Goal: Information Seeking & Learning: Learn about a topic

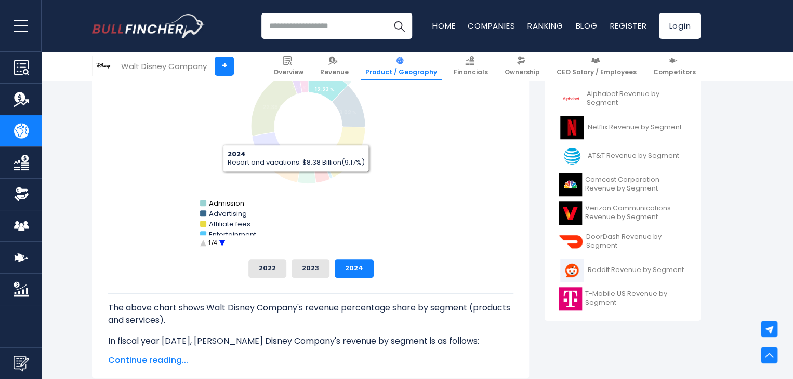
scroll to position [364, 0]
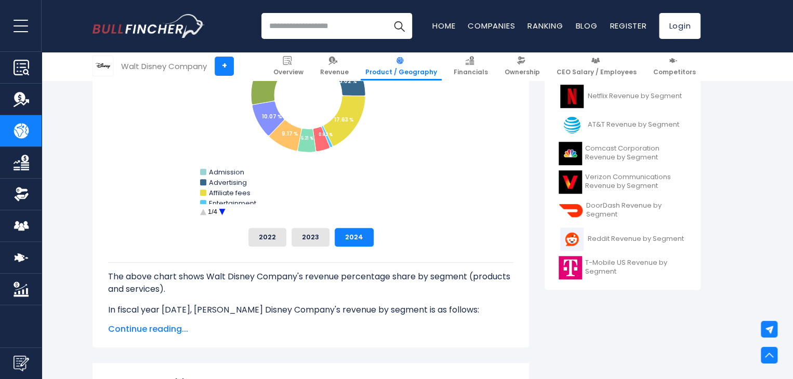
click at [222, 209] on circle "Walt Disney Company's Revenue Share by Segment" at bounding box center [222, 212] width 16 height 16
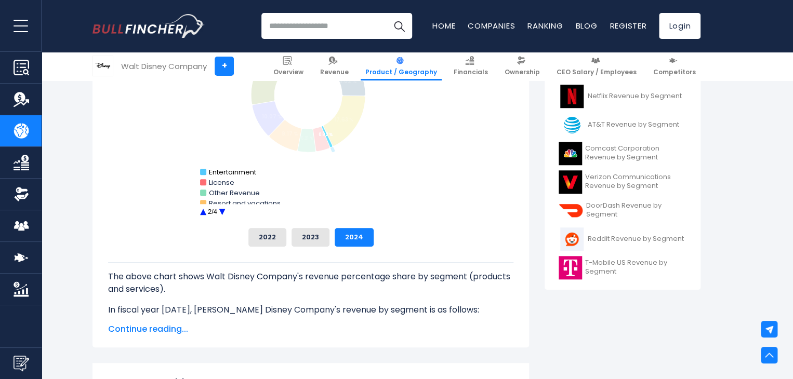
click at [213, 169] on text "Entertainment" at bounding box center [232, 172] width 47 height 10
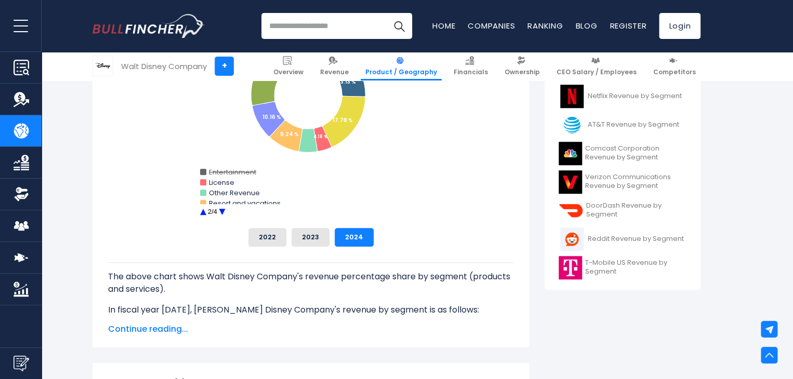
click at [213, 169] on text "Entertainment" at bounding box center [232, 172] width 47 height 10
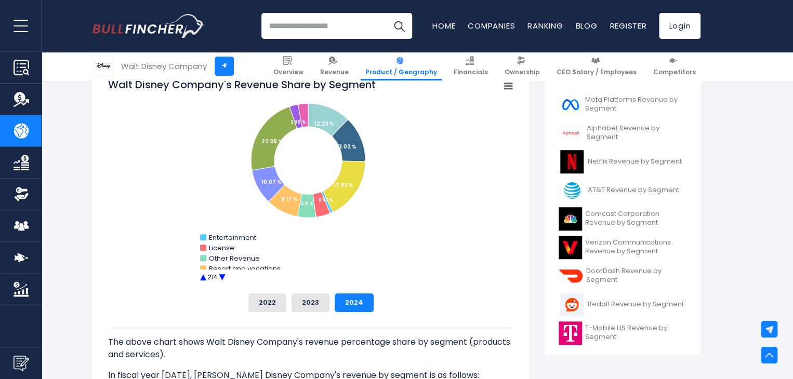
scroll to position [260, 0]
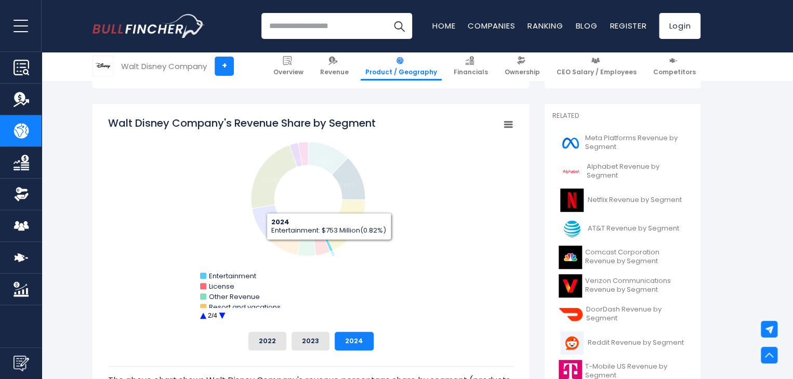
click at [329, 248] on icon "Walt Disney Company's Revenue Share by Segment" at bounding box center [327, 240] width 11 height 21
click at [329, 248] on icon "Walt Disney Company's Revenue Share by Segment" at bounding box center [329, 244] width 11 height 21
drag, startPoint x: 331, startPoint y: 246, endPoint x: 443, endPoint y: 302, distance: 125.2
click at [476, 308] on rect "Walt Disney Company's Revenue Share by Segment" at bounding box center [310, 220] width 405 height 208
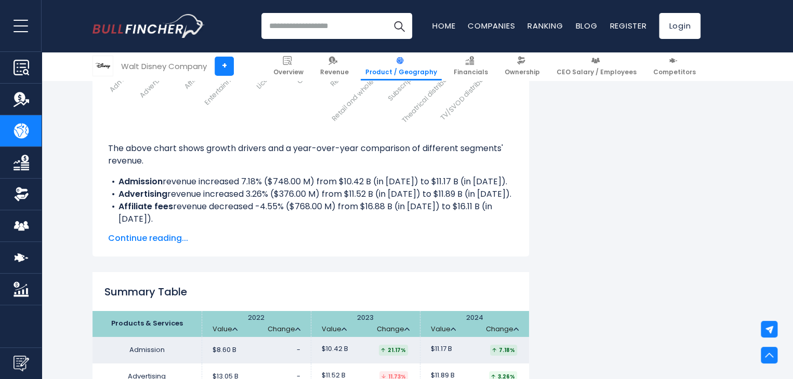
scroll to position [1610, 0]
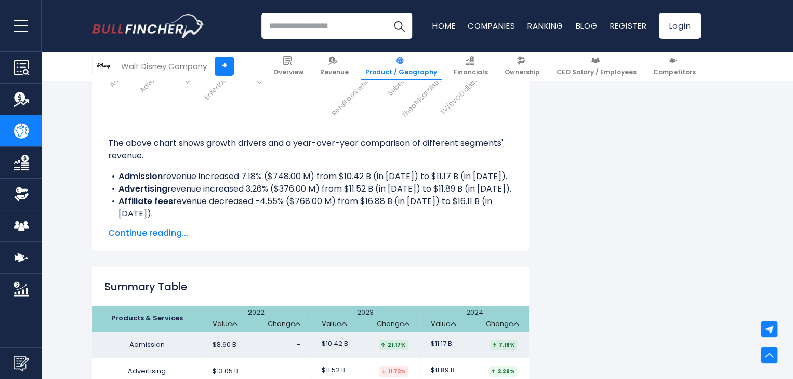
click at [150, 238] on div "[PERSON_NAME] Disney Company's Revenue Growth Drivers Created with Highcharts 1…" at bounding box center [310, 58] width 436 height 386
click at [150, 231] on span "Continue reading..." at bounding box center [310, 233] width 405 height 12
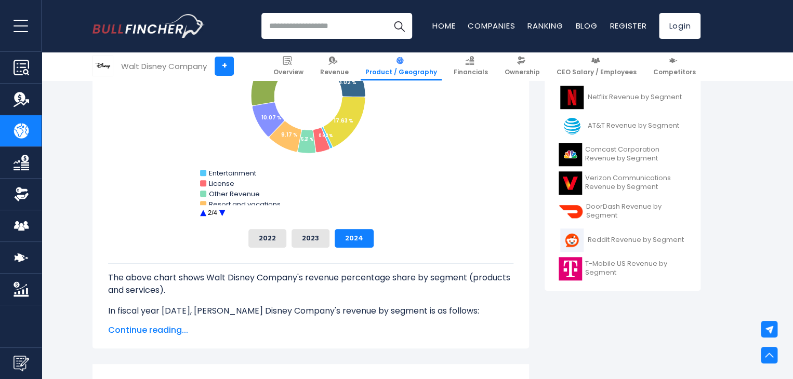
scroll to position [364, 0]
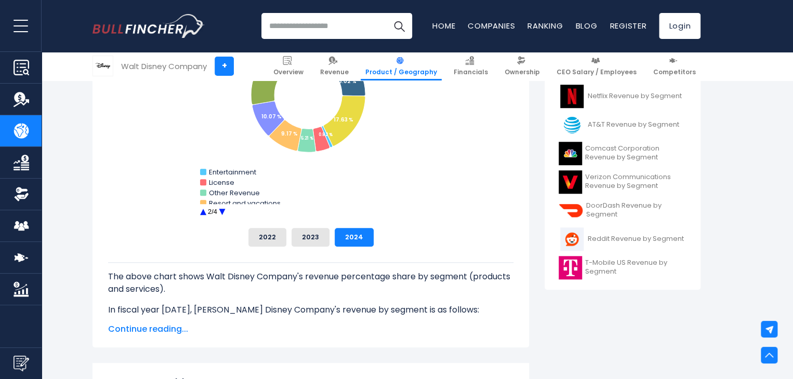
click at [311, 249] on div "The above chart shows [PERSON_NAME] Disney Company's revenue percentage share b…" at bounding box center [310, 282] width 405 height 70
click at [311, 239] on button "2023" at bounding box center [310, 237] width 38 height 19
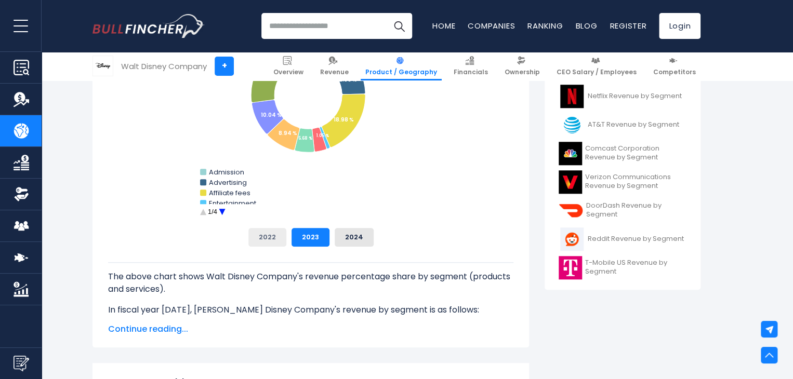
click at [273, 242] on button "2022" at bounding box center [267, 237] width 38 height 19
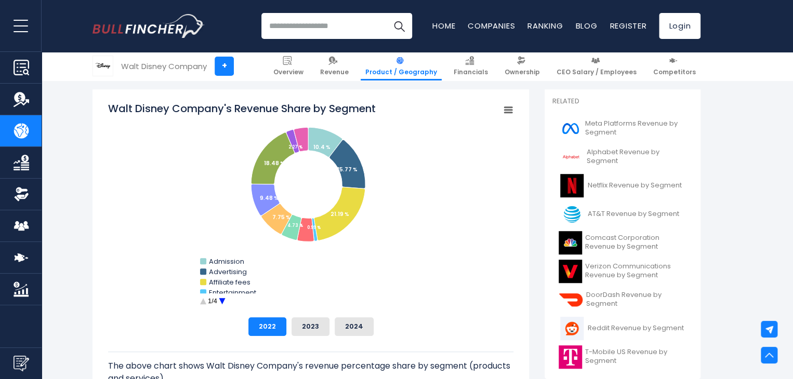
scroll to position [260, 0]
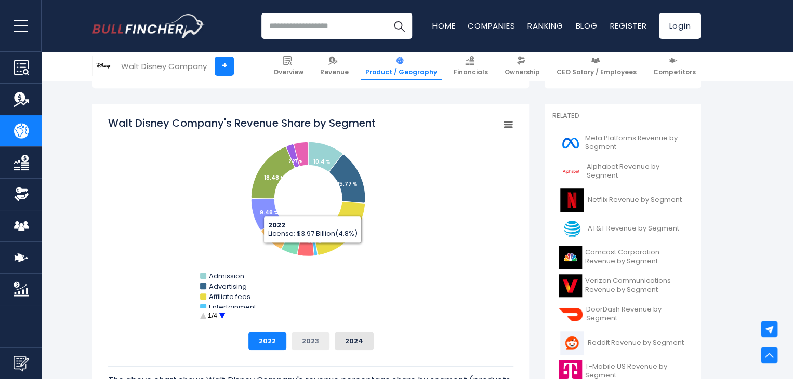
click at [311, 341] on button "2023" at bounding box center [310, 341] width 38 height 19
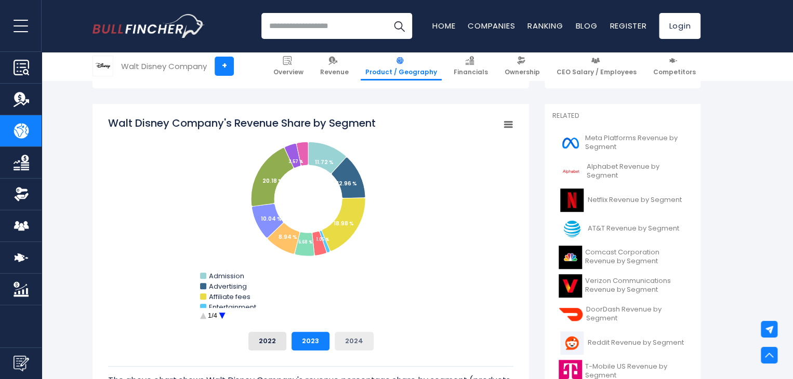
click at [354, 340] on button "2024" at bounding box center [353, 341] width 39 height 19
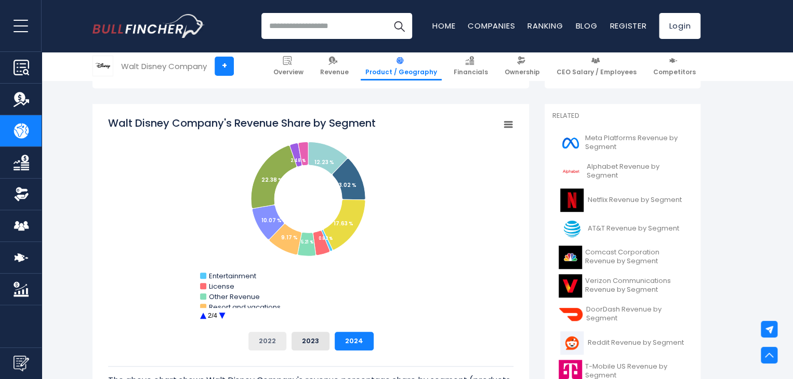
click at [279, 347] on button "2022" at bounding box center [267, 341] width 38 height 19
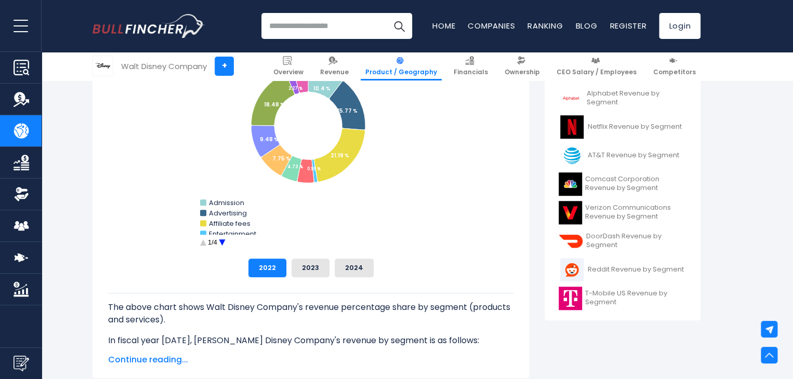
scroll to position [364, 0]
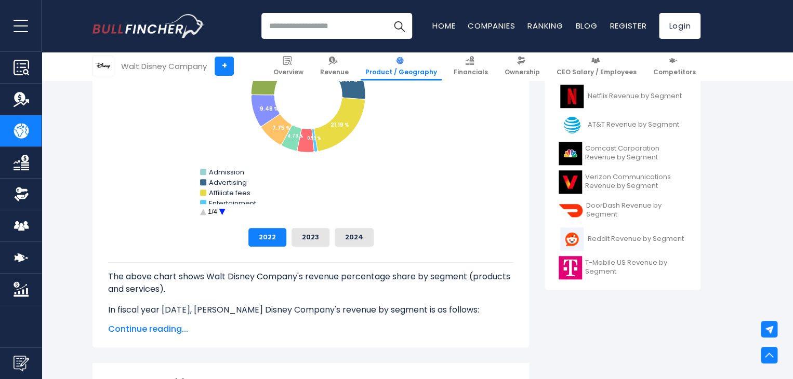
click at [166, 327] on span "Continue reading..." at bounding box center [310, 329] width 405 height 12
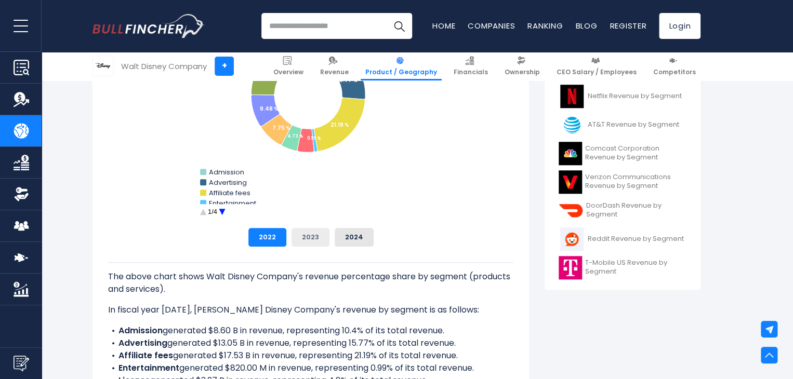
click at [314, 238] on button "2023" at bounding box center [310, 237] width 38 height 19
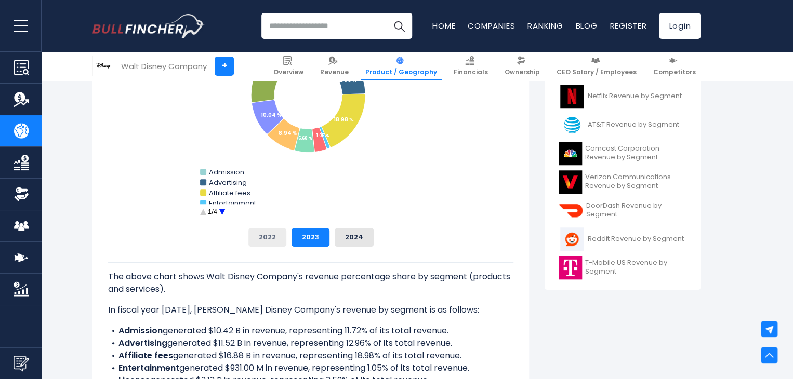
click at [265, 238] on button "2022" at bounding box center [267, 237] width 38 height 19
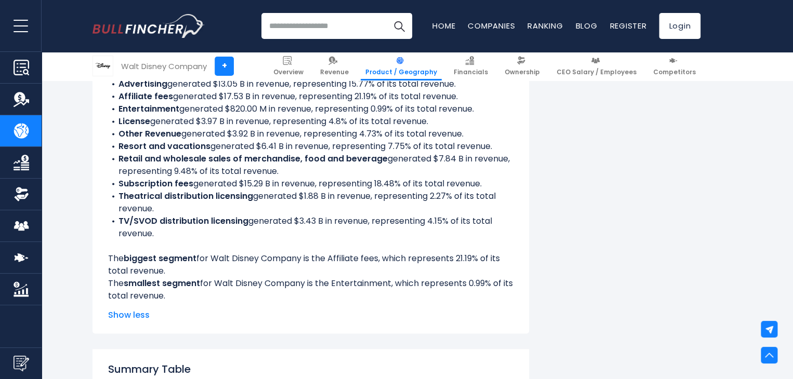
scroll to position [623, 0]
click at [118, 318] on span "Show less" at bounding box center [310, 315] width 405 height 12
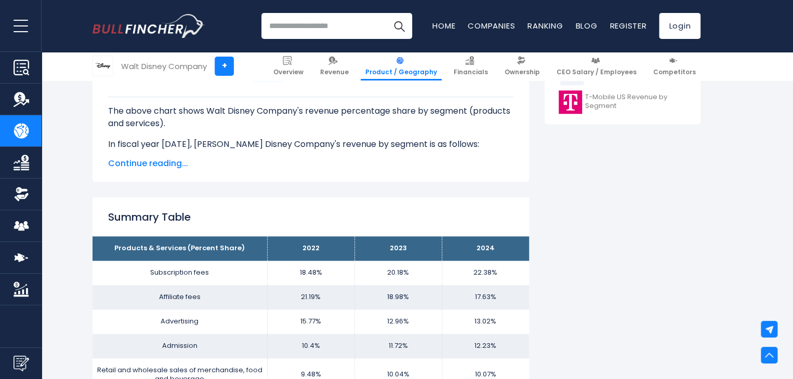
scroll to position [519, 0]
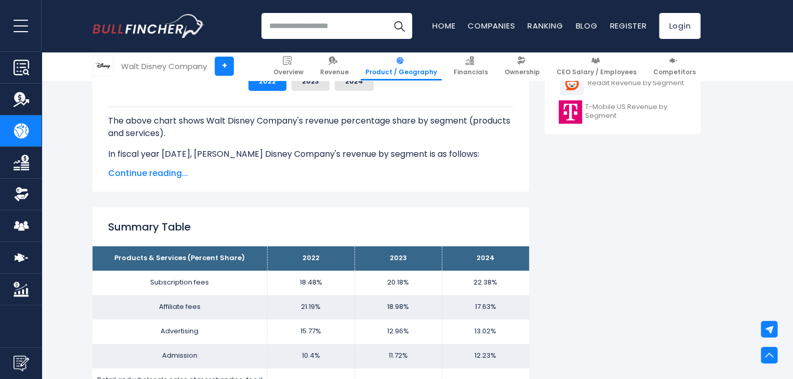
click at [146, 170] on span "Continue reading..." at bounding box center [310, 173] width 405 height 12
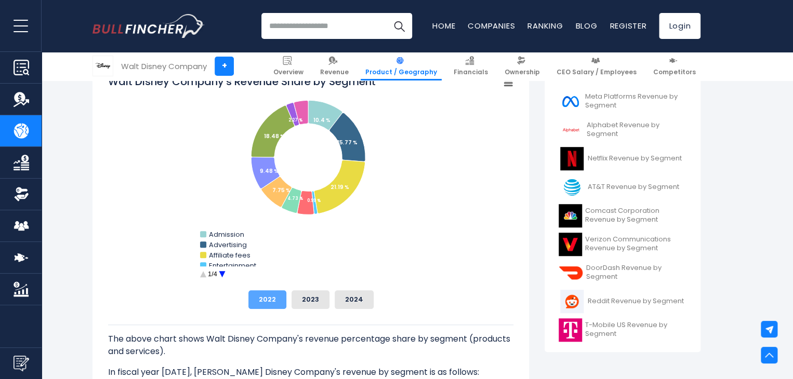
scroll to position [52, 0]
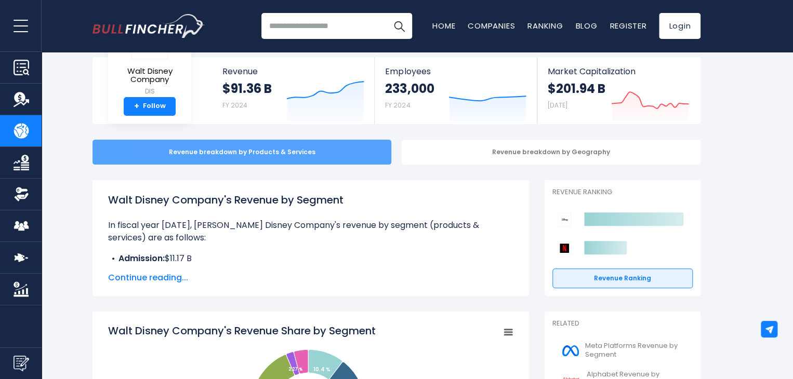
click at [278, 158] on div "Revenue breakdown by Products & Services" at bounding box center [241, 152] width 299 height 25
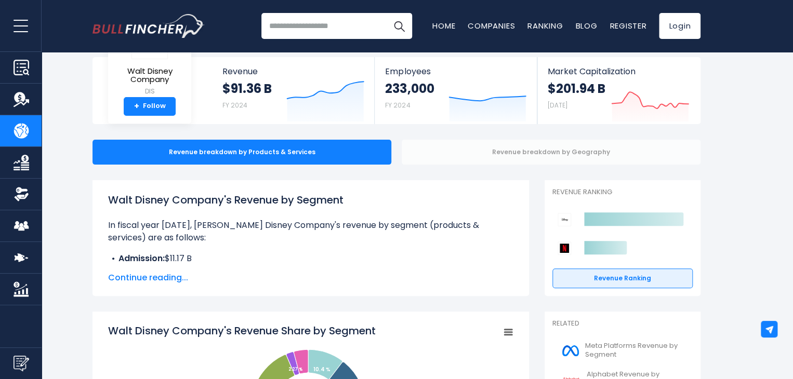
click at [488, 151] on div "Revenue breakdown by Geography" at bounding box center [551, 152] width 299 height 25
click at [486, 154] on div "Revenue breakdown by Geography" at bounding box center [551, 152] width 299 height 25
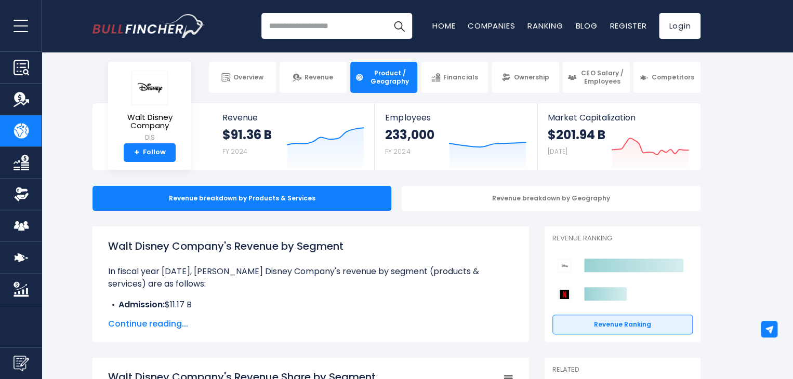
scroll to position [0, 0]
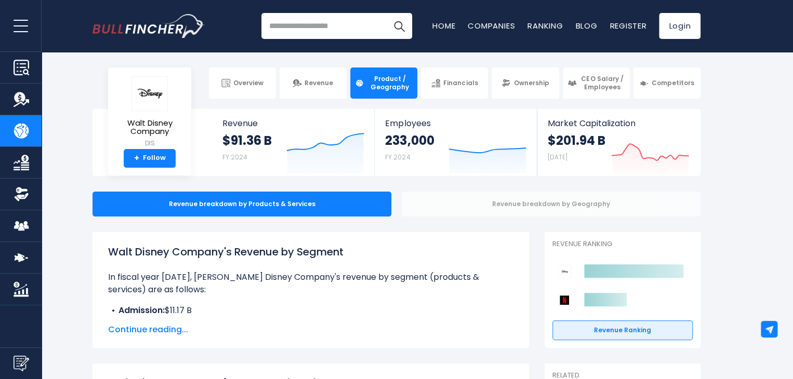
click at [529, 210] on div "Revenue breakdown by Geography" at bounding box center [551, 204] width 299 height 25
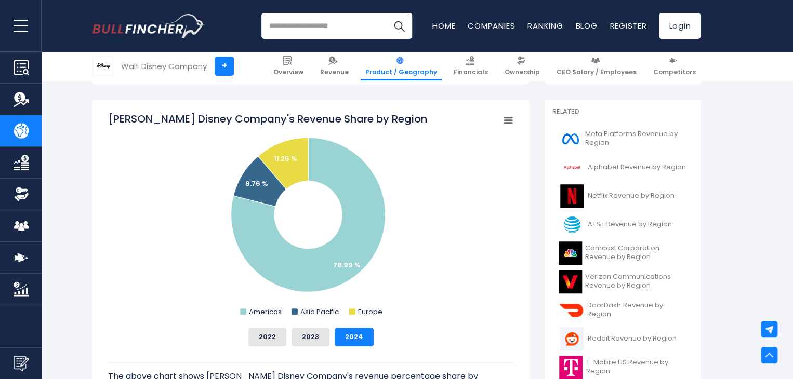
scroll to position [260, 0]
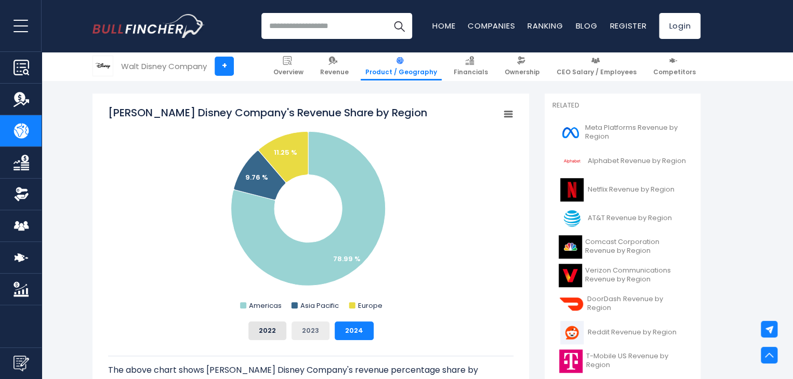
click at [306, 332] on button "2023" at bounding box center [310, 331] width 38 height 19
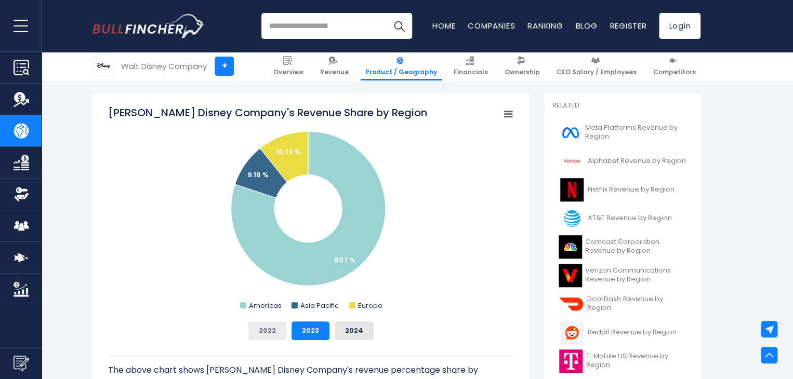
click at [279, 333] on button "2022" at bounding box center [267, 331] width 38 height 19
click at [372, 333] on div "2022 2023 2024" at bounding box center [310, 331] width 405 height 19
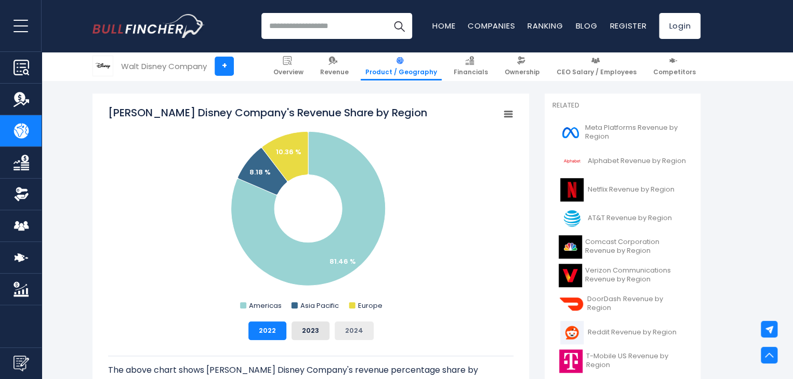
click at [342, 334] on button "2024" at bounding box center [353, 331] width 39 height 19
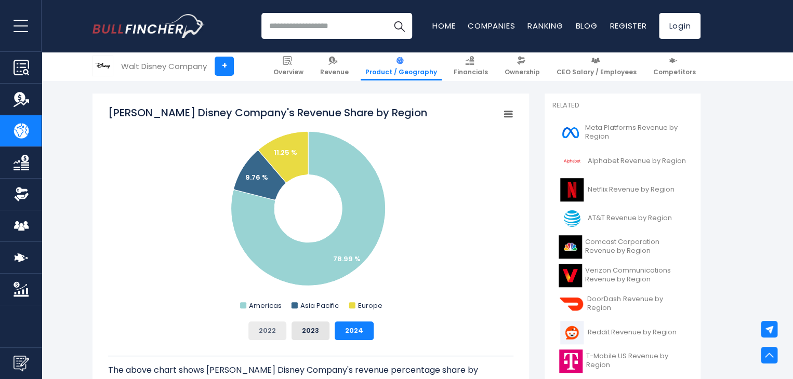
click at [264, 332] on button "2022" at bounding box center [267, 331] width 38 height 19
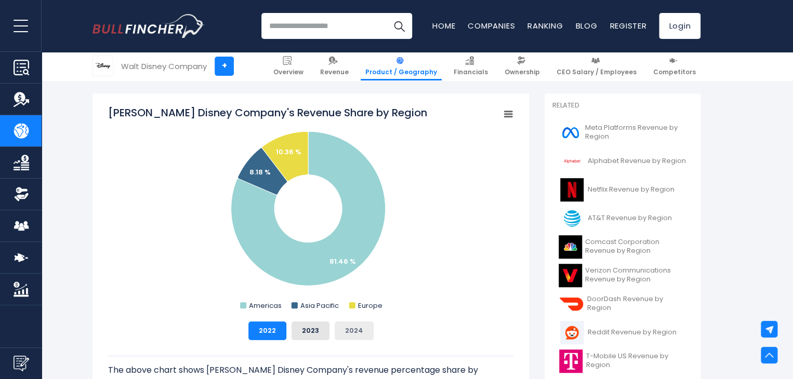
click at [353, 332] on button "2024" at bounding box center [353, 331] width 39 height 19
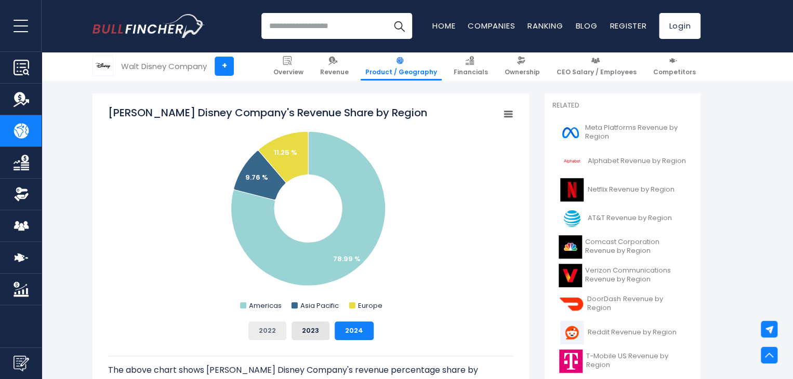
click at [266, 339] on button "2022" at bounding box center [267, 331] width 38 height 19
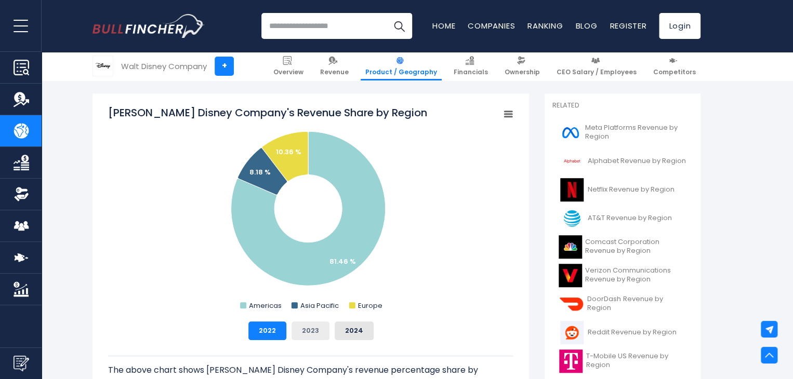
click at [309, 338] on button "2023" at bounding box center [310, 331] width 38 height 19
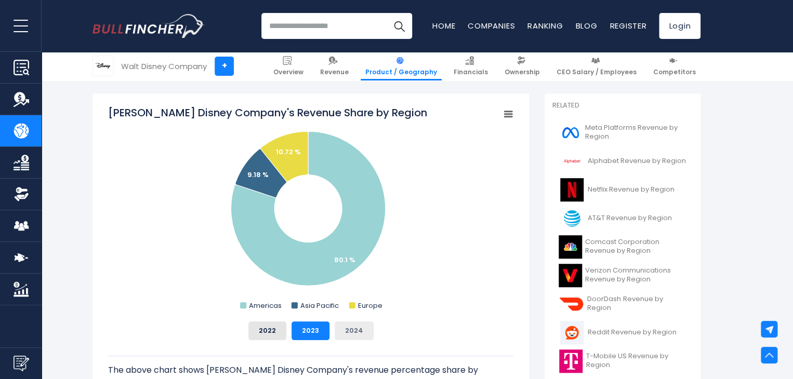
click at [369, 339] on button "2024" at bounding box center [353, 331] width 39 height 19
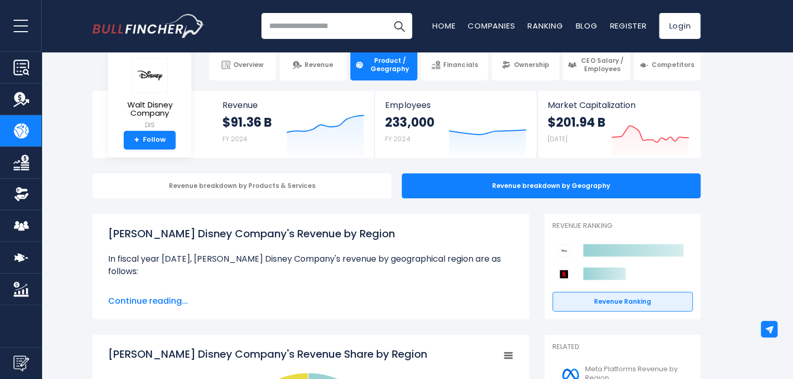
scroll to position [104, 0]
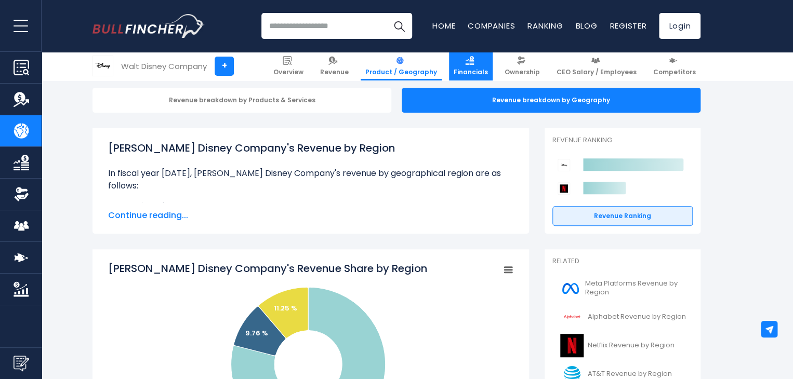
click at [488, 69] on span "Financials" at bounding box center [470, 72] width 34 height 8
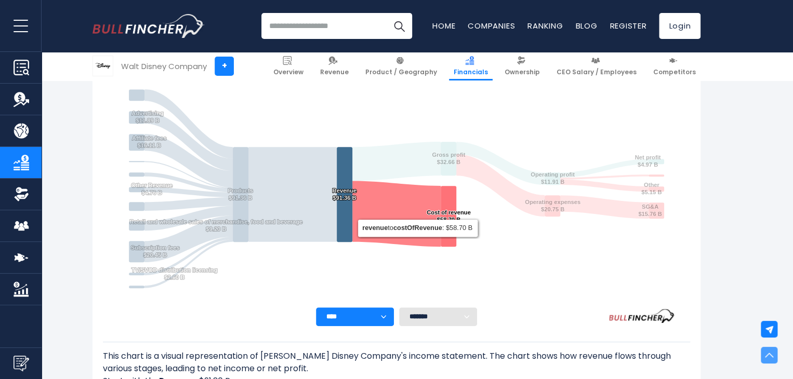
scroll to position [198, 0]
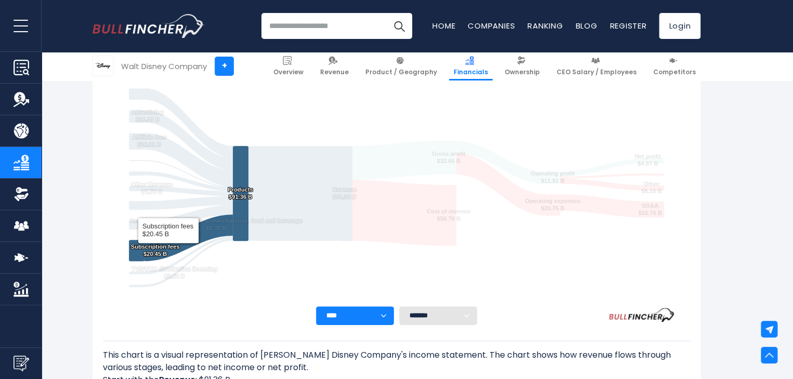
click at [168, 246] on text "Subscription fees ​ $20.45 B ​ Subscription fees ​ $20.45 B" at bounding box center [155, 251] width 49 height 14
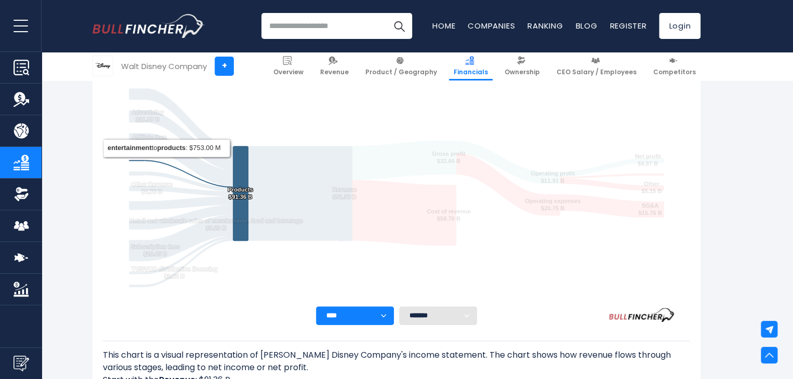
click at [148, 160] on icon "Walt Disney Company's Income Statement Analysis: Revenue to Profit Breakdown" at bounding box center [188, 174] width 88 height 28
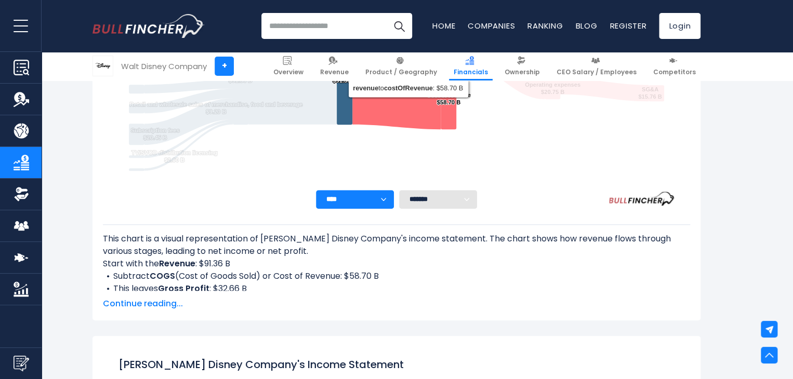
scroll to position [354, 0]
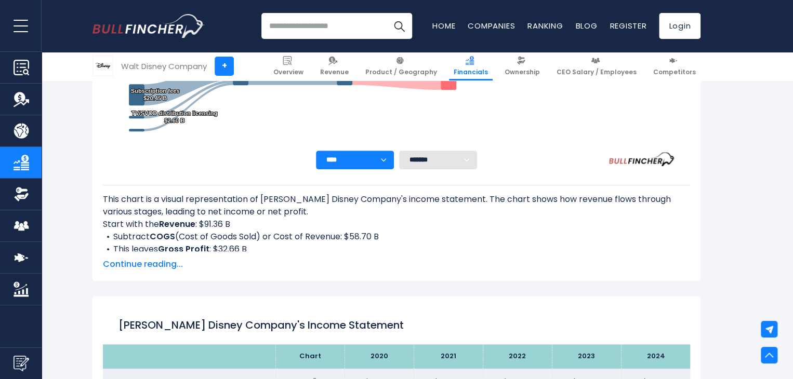
click at [127, 265] on span "Continue reading..." at bounding box center [396, 264] width 587 height 12
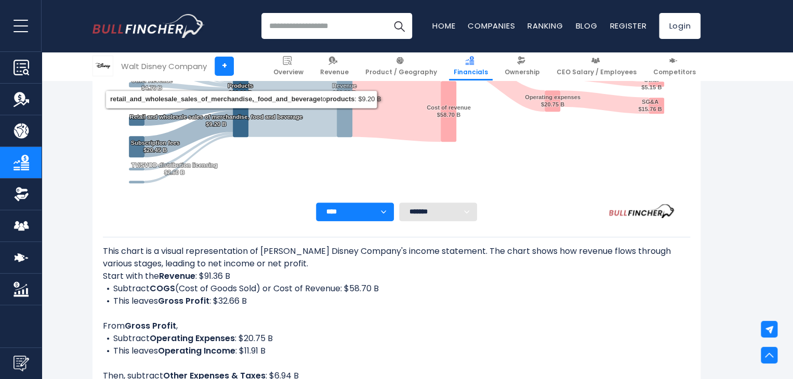
scroll to position [95, 0]
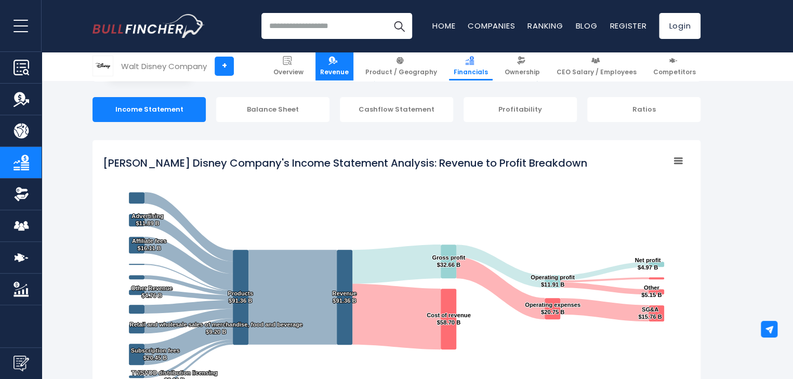
click at [353, 66] on link "Revenue" at bounding box center [334, 66] width 38 height 29
click at [349, 69] on span "Revenue" at bounding box center [334, 72] width 29 height 8
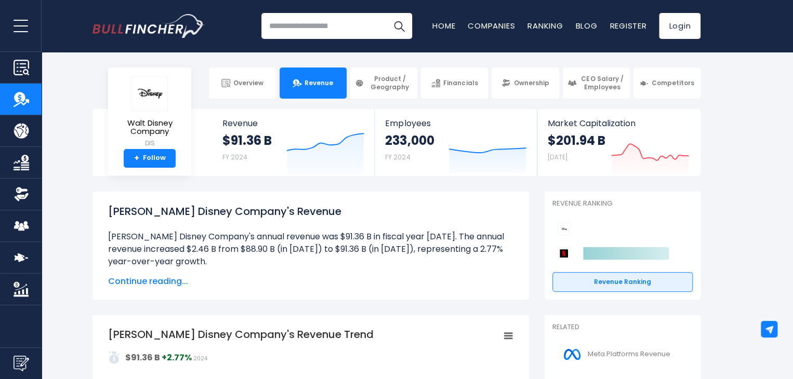
click at [176, 275] on div "Walt Disney Company's Revenue Walt Disney Company's annual revenue was $91.36 B…" at bounding box center [310, 246] width 405 height 84
click at [169, 279] on span "Continue reading..." at bounding box center [310, 281] width 405 height 12
